Goal: Find specific page/section: Find specific page/section

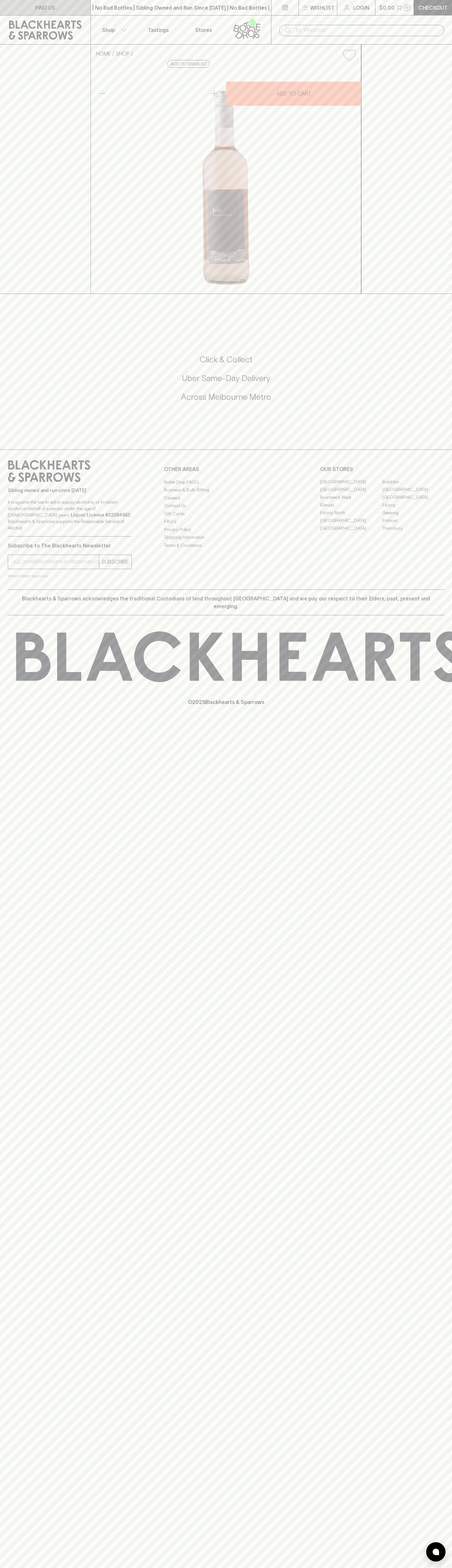
click at [20, 12] on link "FIND US" at bounding box center [45, 7] width 90 height 15
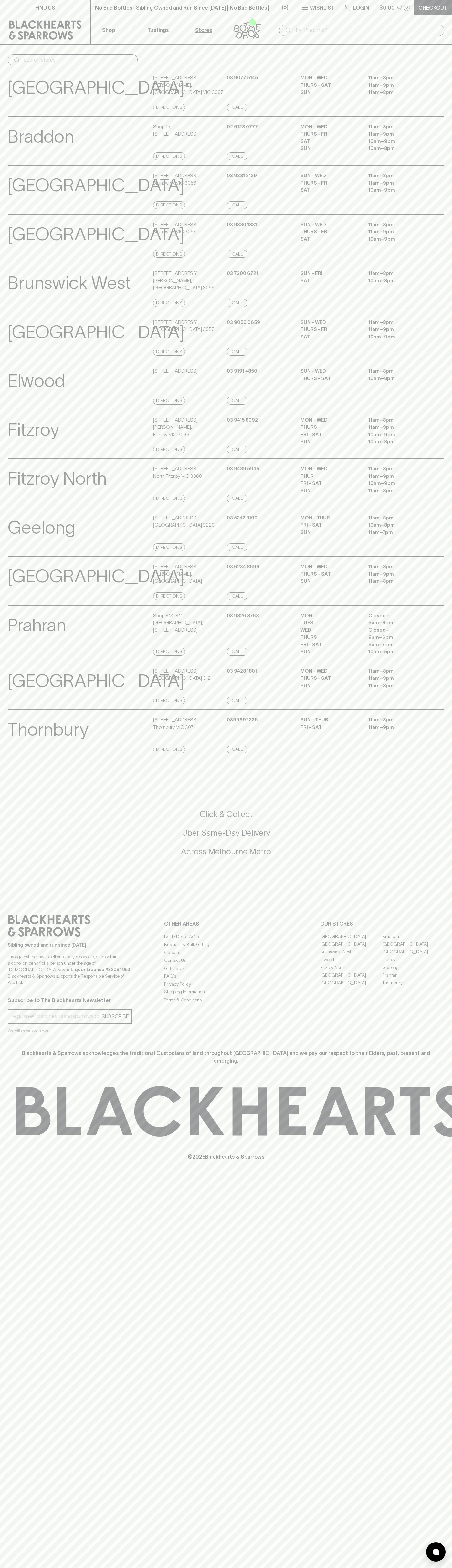
click at [180, 1567] on html "FIND US | No Bad Bottles | Sibling Owned and Run Since 2006 | No Bad Bottles | …" at bounding box center [226, 784] width 452 height 1568
click at [6, 410] on div "Elwood View Store Details 108 Ormond Road , Directions 03 9191 4850 Call SUN - …" at bounding box center [226, 385] width 452 height 49
